Goal: Task Accomplishment & Management: Use online tool/utility

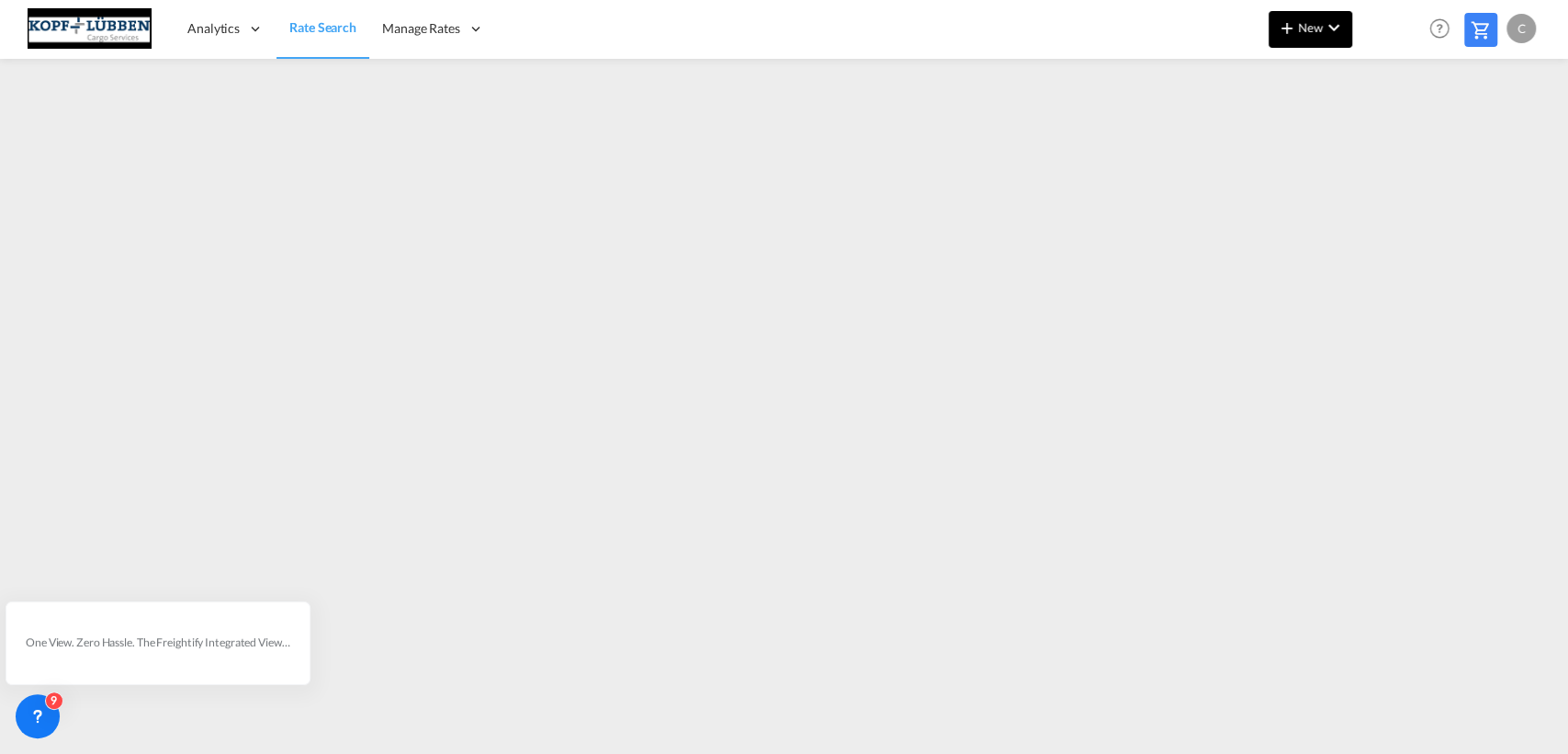
click at [1297, 30] on md-icon "icon-plus 400-fg" at bounding box center [1287, 28] width 22 height 22
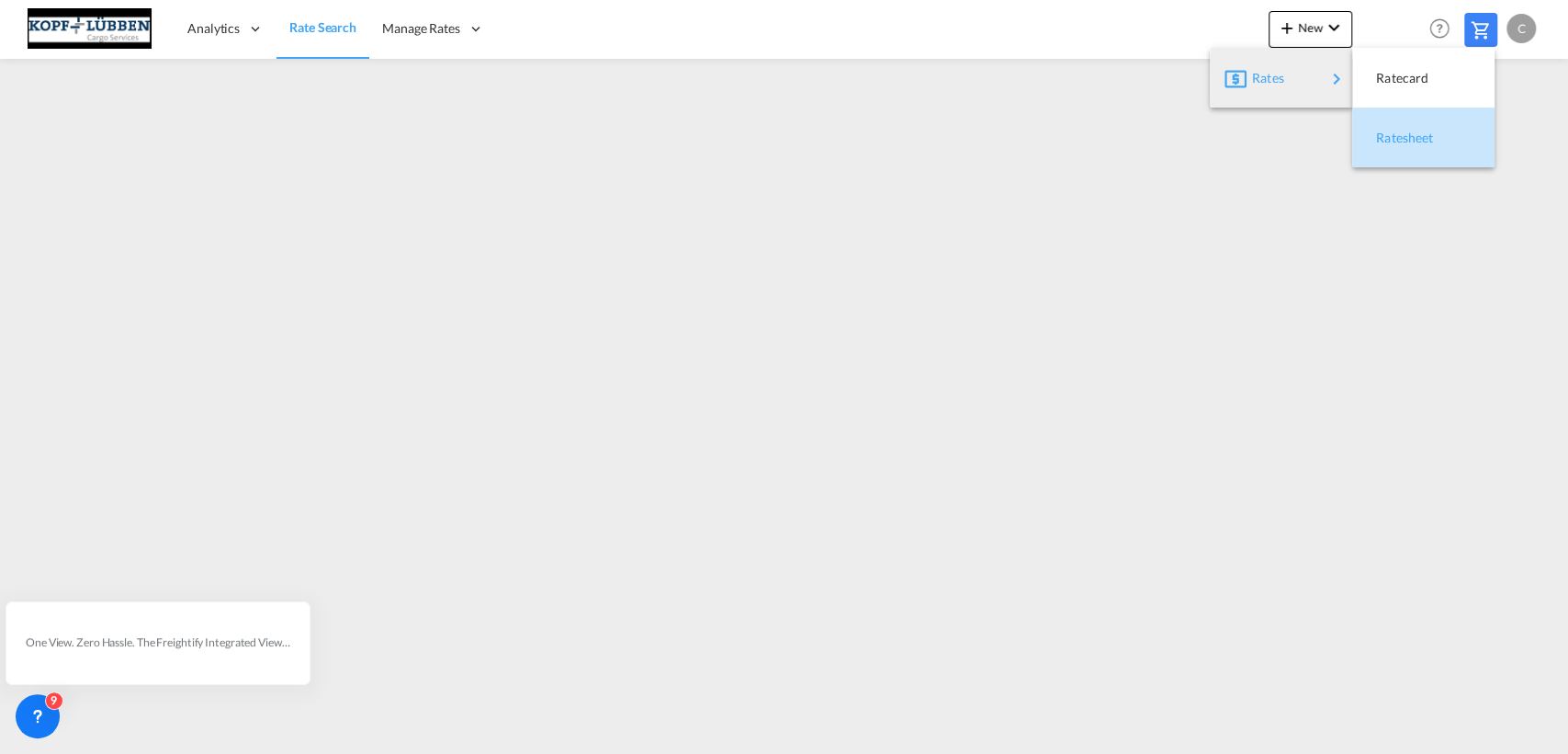
click at [1396, 137] on span "Ratesheet" at bounding box center [1385, 138] width 20 height 37
